Goal: Information Seeking & Learning: Learn about a topic

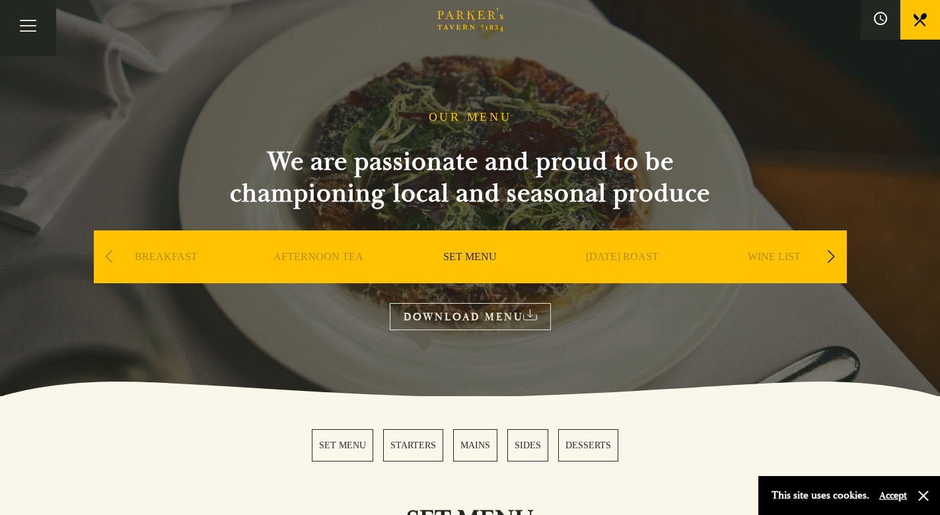
click at [274, 165] on h2 "We are passionate and proud to be championing local and seasonal produce" at bounding box center [470, 177] width 529 height 63
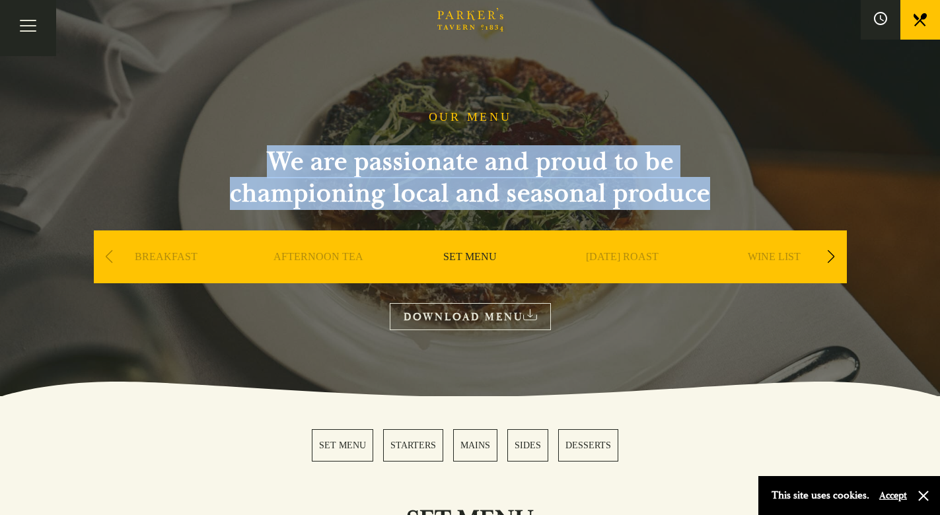
drag, startPoint x: 274, startPoint y: 165, endPoint x: 675, endPoint y: 194, distance: 402.8
click at [668, 190] on h2 "We are passionate and proud to be championing local and seasonal produce" at bounding box center [470, 177] width 529 height 63
click at [677, 196] on h2 "We are passionate and proud to be championing local and seasonal produce" at bounding box center [470, 177] width 529 height 63
drag, startPoint x: 677, startPoint y: 196, endPoint x: 248, endPoint y: 149, distance: 430.7
click at [250, 151] on h2 "We are passionate and proud to be championing local and seasonal produce" at bounding box center [470, 177] width 529 height 63
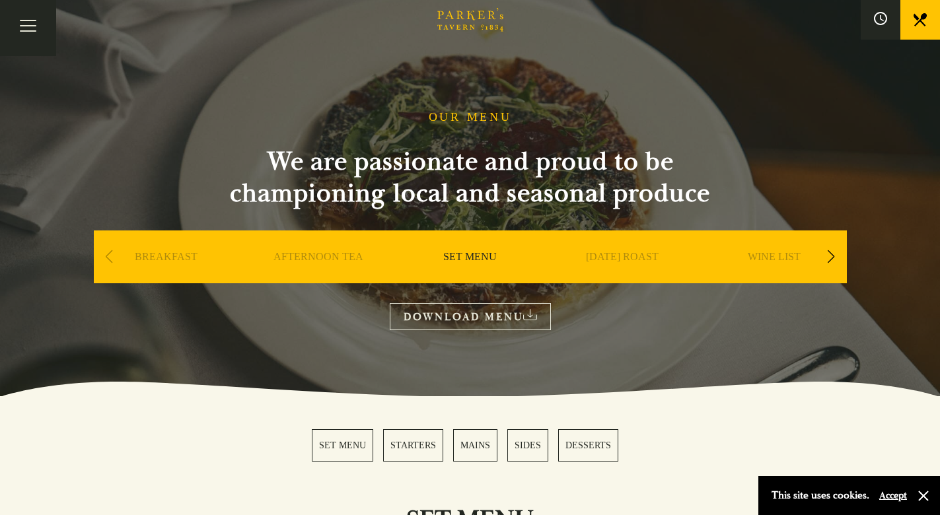
click at [276, 157] on h2 "We are passionate and proud to be championing local and seasonal produce" at bounding box center [470, 177] width 529 height 63
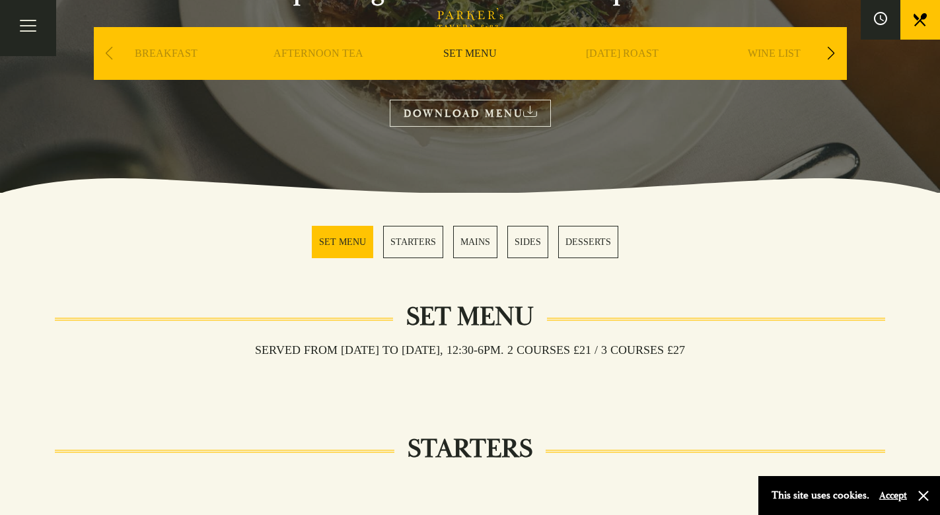
scroll to position [211, 0]
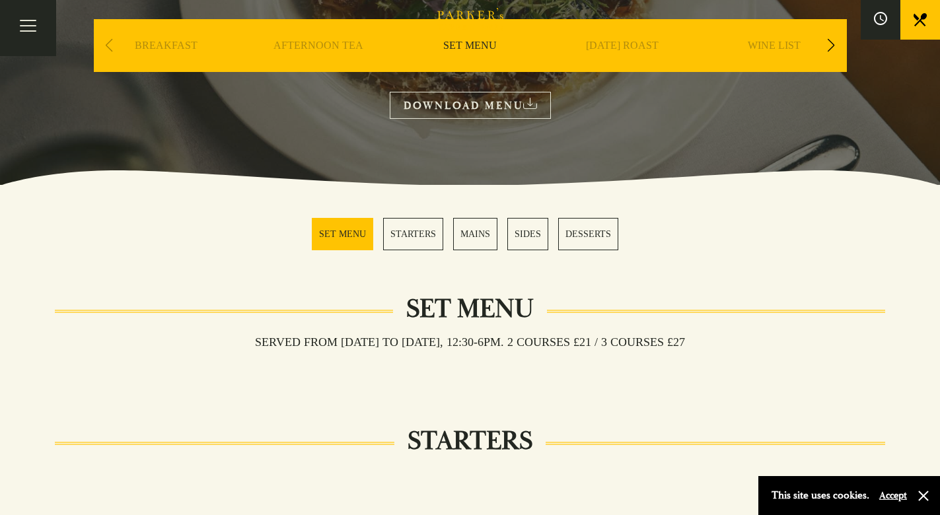
click at [511, 342] on h3 "Served from [DATE] to [DATE], 12:30-6pm. 2 COURSES £21 / 3 COURSES £27" at bounding box center [470, 342] width 457 height 15
drag, startPoint x: 511, startPoint y: 342, endPoint x: 256, endPoint y: 340, distance: 255.1
click at [256, 340] on h3 "Served from [DATE] to [DATE], 12:30-6pm. 2 COURSES £21 / 3 COURSES £27" at bounding box center [470, 342] width 457 height 15
click at [522, 340] on h3 "Served from [DATE] to [DATE], 12:30-6pm. 2 COURSES £21 / 3 COURSES £27" at bounding box center [470, 342] width 457 height 15
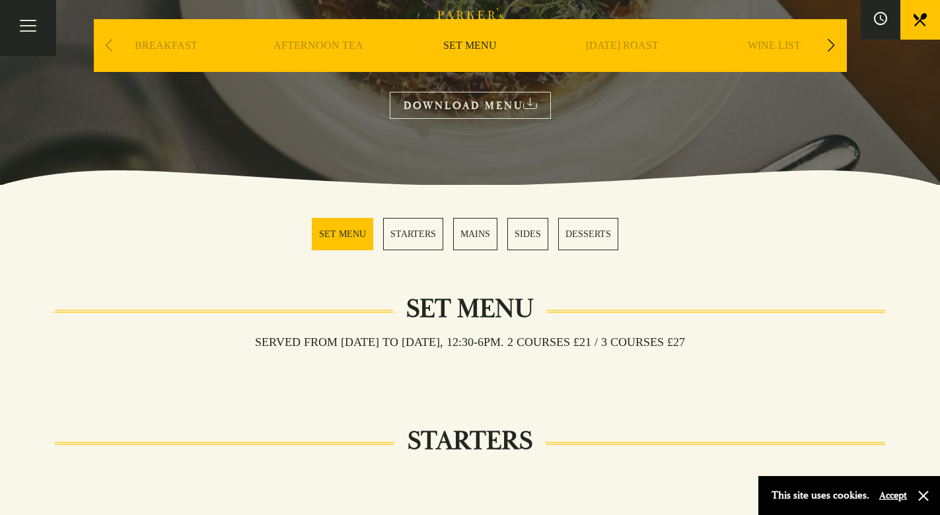
drag, startPoint x: 522, startPoint y: 340, endPoint x: 698, endPoint y: 340, distance: 175.8
click at [698, 340] on h3 "Served from [DATE] to [DATE], 12:30-6pm. 2 COURSES £21 / 3 COURSES £27" at bounding box center [470, 342] width 457 height 15
drag, startPoint x: 698, startPoint y: 340, endPoint x: 392, endPoint y: 322, distance: 305.8
click at [391, 322] on div "Set Menu Served from [DATE] to [DATE], 12:30-6pm. 2 COURSES £21 / 3 COURSES £27" at bounding box center [470, 343] width 831 height 66
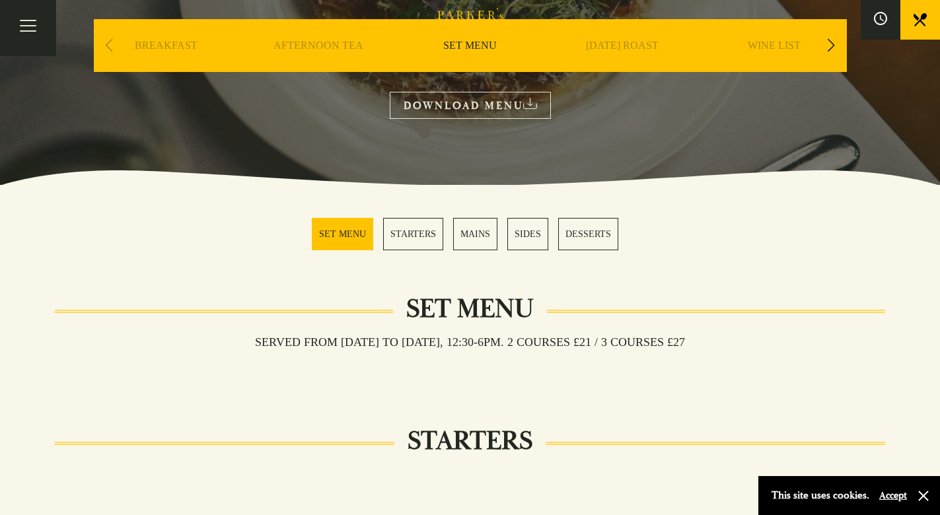
click at [417, 308] on h2 "Set Menu" at bounding box center [470, 309] width 154 height 32
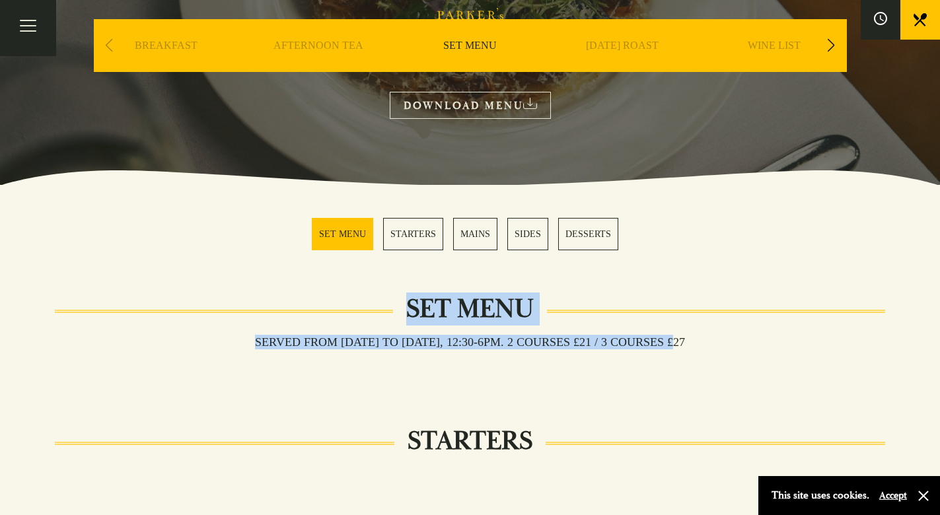
drag, startPoint x: 417, startPoint y: 308, endPoint x: 673, endPoint y: 341, distance: 258.5
click at [670, 339] on div "Set Menu Served from [DATE] to [DATE], 12:30-6pm. 2 COURSES £21 / 3 COURSES £27" at bounding box center [470, 343] width 831 height 66
click at [673, 341] on h3 "Served from [DATE] to [DATE], 12:30-6pm. 2 COURSES £21 / 3 COURSES £27" at bounding box center [470, 342] width 457 height 15
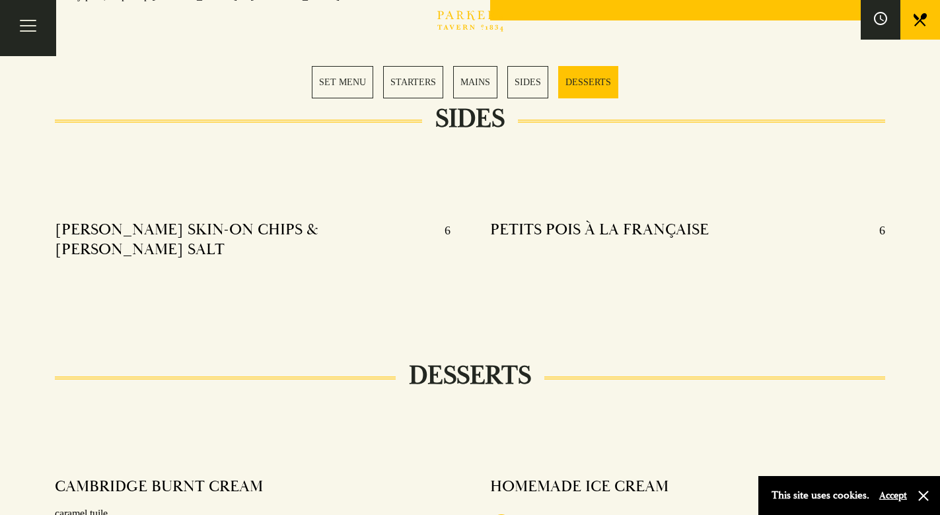
scroll to position [1322, 0]
